Goal: Information Seeking & Learning: Learn about a topic

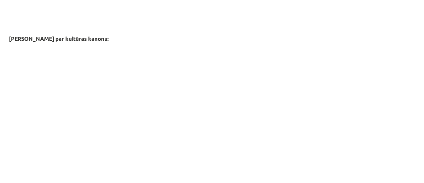
scroll to position [977, 0]
click at [383, 92] on div "Mācību tēma: Kultūras un mākslas i (vizuālā māksla) - 10. klases 3. ieskaites m…" at bounding box center [212, 91] width 424 height 183
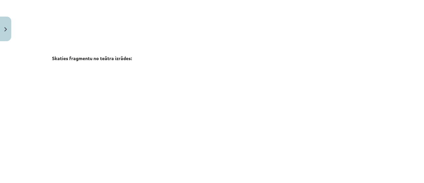
scroll to position [818, 0]
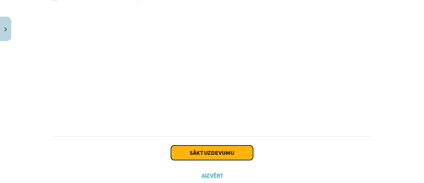
click at [225, 145] on button "Sākt uzdevumu" at bounding box center [212, 152] width 82 height 15
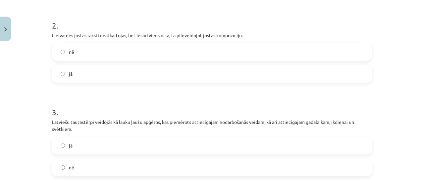
scroll to position [208, 0]
click at [180, 76] on label "jā" at bounding box center [212, 74] width 319 height 17
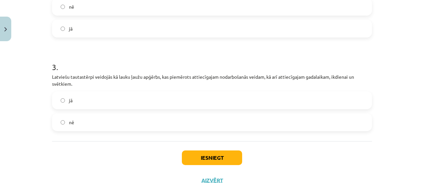
scroll to position [254, 0]
click at [146, 100] on label "jā" at bounding box center [212, 99] width 319 height 17
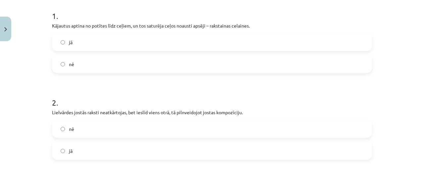
scroll to position [131, 0]
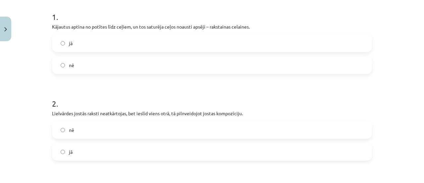
click at [164, 48] on label "jā" at bounding box center [212, 43] width 319 height 17
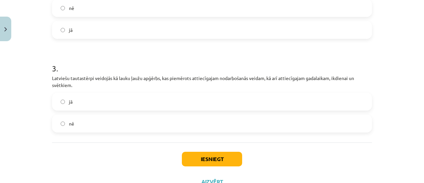
scroll to position [253, 0]
click at [216, 158] on button "Iesniegt" at bounding box center [212, 158] width 60 height 15
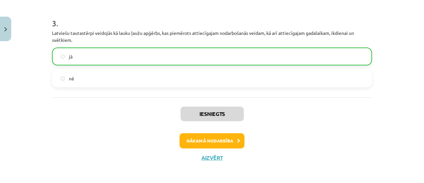
scroll to position [300, 0]
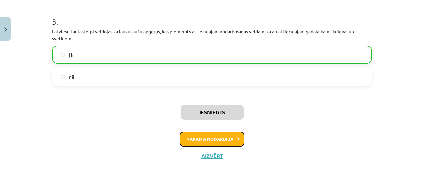
click at [223, 139] on button "Nākamā nodarbība" at bounding box center [212, 138] width 65 height 15
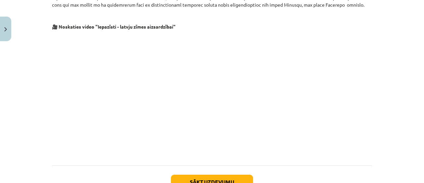
scroll to position [392, 0]
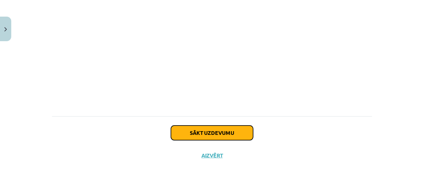
click at [229, 132] on button "Sākt uzdevumu" at bounding box center [212, 132] width 82 height 15
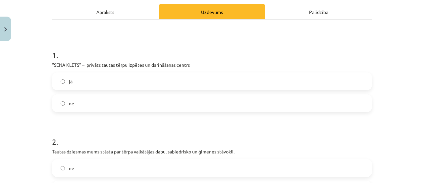
scroll to position [104, 0]
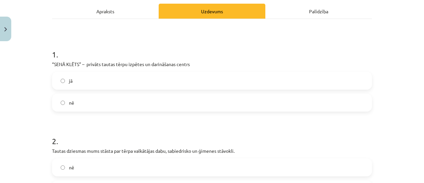
click at [204, 79] on label "jā" at bounding box center [212, 80] width 319 height 17
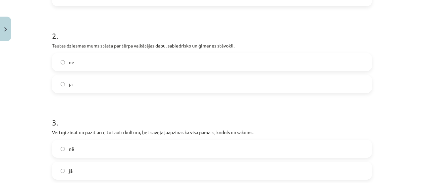
scroll to position [211, 0]
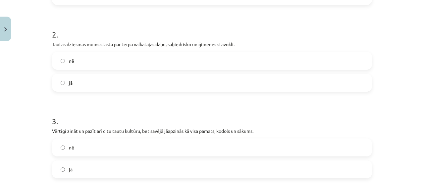
click at [149, 84] on label "jā" at bounding box center [212, 82] width 319 height 17
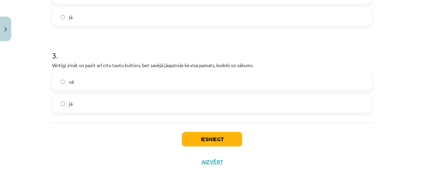
scroll to position [282, 0]
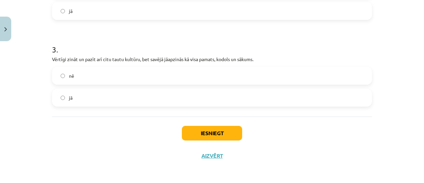
click at [163, 98] on label "jā" at bounding box center [212, 97] width 319 height 17
click at [199, 130] on button "Iesniegt" at bounding box center [212, 133] width 60 height 15
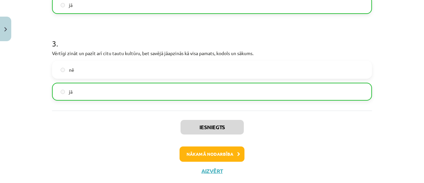
scroll to position [289, 0]
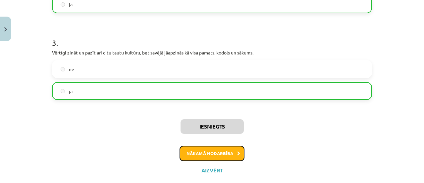
click at [219, 154] on button "Nākamā nodarbība" at bounding box center [212, 152] width 65 height 15
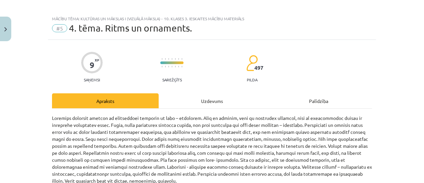
scroll to position [0, 0]
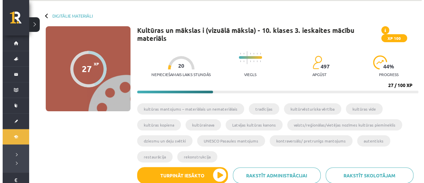
scroll to position [24, 0]
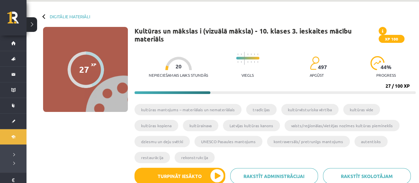
click at [381, 30] on span at bounding box center [383, 31] width 8 height 8
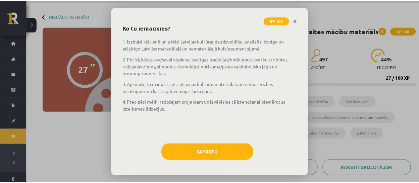
scroll to position [0, 0]
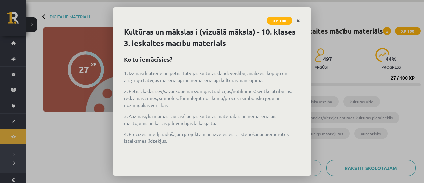
click at [298, 21] on icon "Close" at bounding box center [299, 21] width 4 height 5
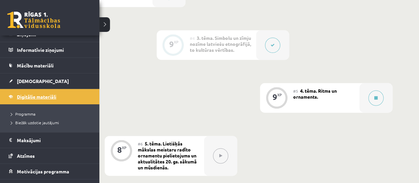
scroll to position [66, 0]
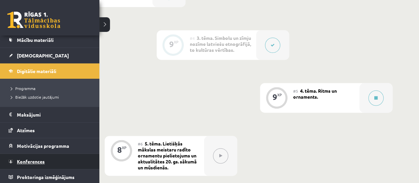
click at [34, 155] on link "Konferences" at bounding box center [50, 160] width 82 height 15
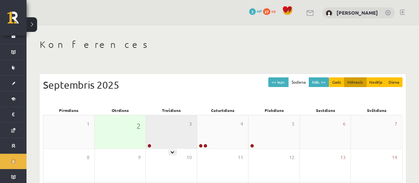
click at [158, 131] on div "3" at bounding box center [171, 131] width 51 height 33
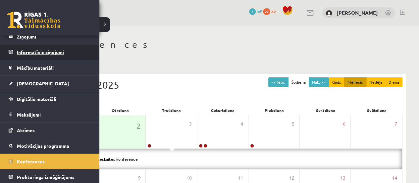
scroll to position [0, 0]
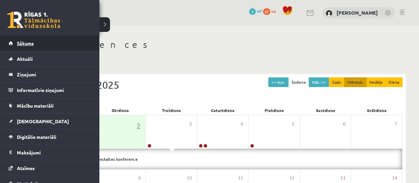
click at [25, 44] on span "Sākums" at bounding box center [25, 43] width 17 height 6
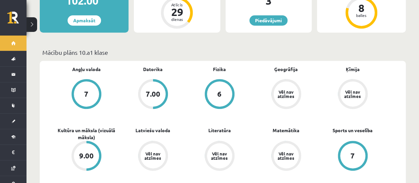
scroll to position [168, 0]
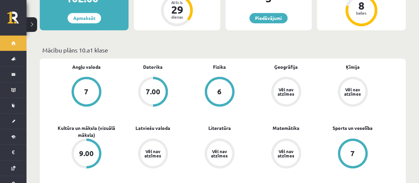
click at [155, 93] on div "7.00" at bounding box center [152, 91] width 25 height 25
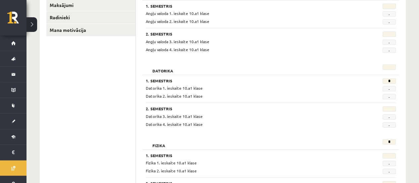
scroll to position [130, 0]
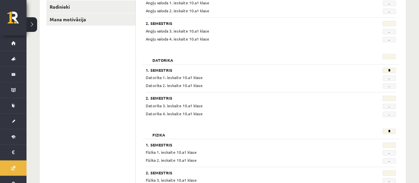
click at [386, 78] on span "-" at bounding box center [389, 77] width 13 height 5
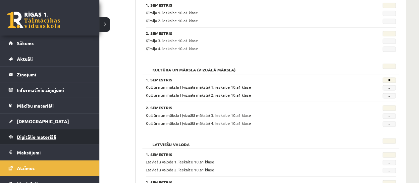
scroll to position [38, 0]
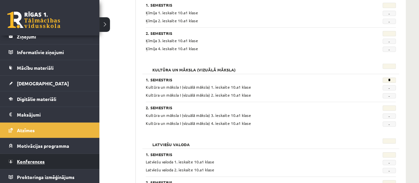
click at [34, 158] on span "Konferences" at bounding box center [31, 161] width 28 height 6
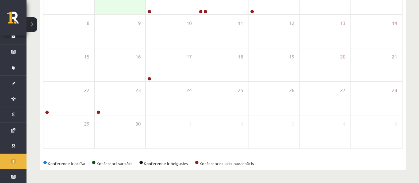
scroll to position [133, 0]
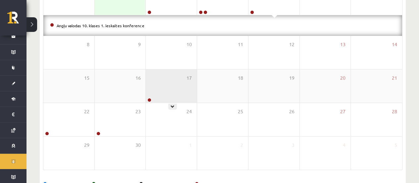
click at [177, 81] on div "17" at bounding box center [171, 85] width 51 height 33
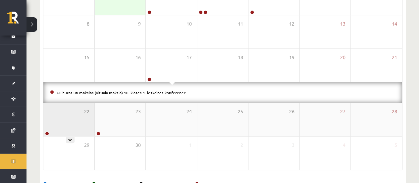
click at [83, 122] on div "22" at bounding box center [68, 119] width 51 height 33
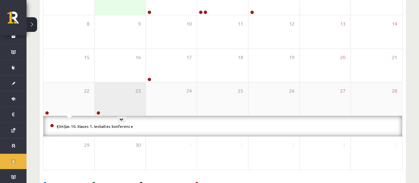
click at [131, 96] on div "23" at bounding box center [120, 98] width 51 height 33
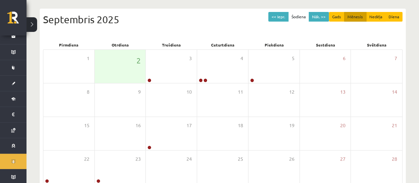
scroll to position [0, 0]
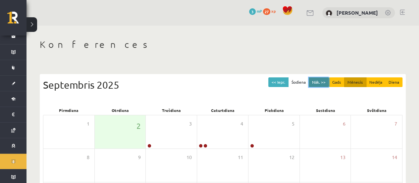
click at [315, 82] on button "Nāk. >>" at bounding box center [319, 82] width 20 height 10
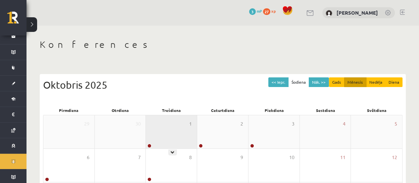
click at [184, 123] on div "1" at bounding box center [171, 131] width 51 height 33
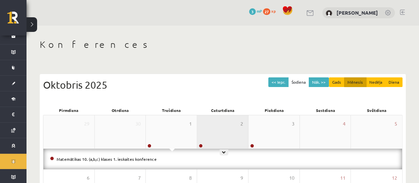
click at [225, 133] on div "2" at bounding box center [222, 131] width 51 height 33
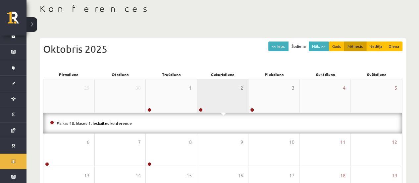
scroll to position [36, 0]
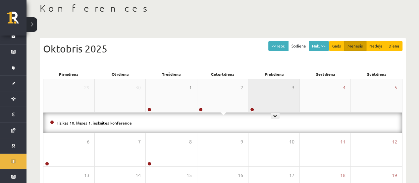
click at [277, 100] on div "3" at bounding box center [273, 95] width 51 height 33
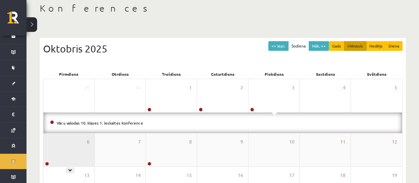
click at [69, 147] on div "6" at bounding box center [68, 149] width 51 height 33
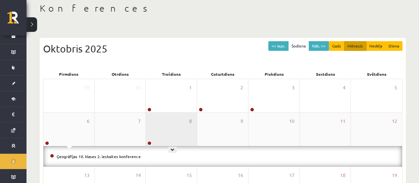
click at [171, 134] on div "8" at bounding box center [171, 128] width 51 height 33
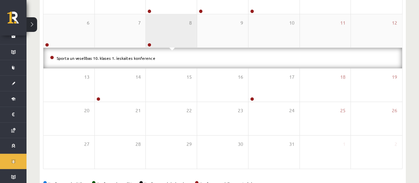
scroll to position [135, 0]
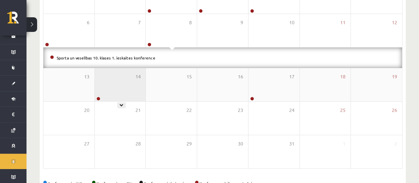
click at [131, 90] on div "14" at bounding box center [120, 84] width 51 height 33
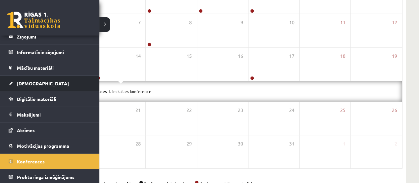
click at [47, 84] on link "[DEMOGRAPHIC_DATA]" at bounding box center [50, 83] width 82 height 15
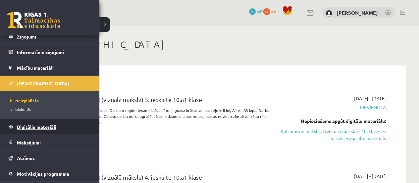
scroll to position [66, 0]
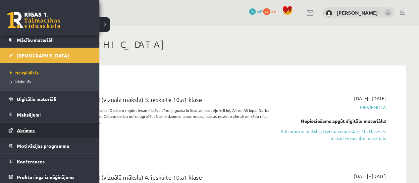
click at [28, 128] on span "Atzīmes" at bounding box center [26, 130] width 18 height 6
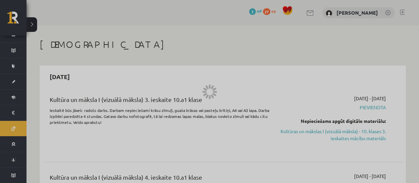
scroll to position [38, 0]
